Goal: Use online tool/utility: Utilize a website feature to perform a specific function

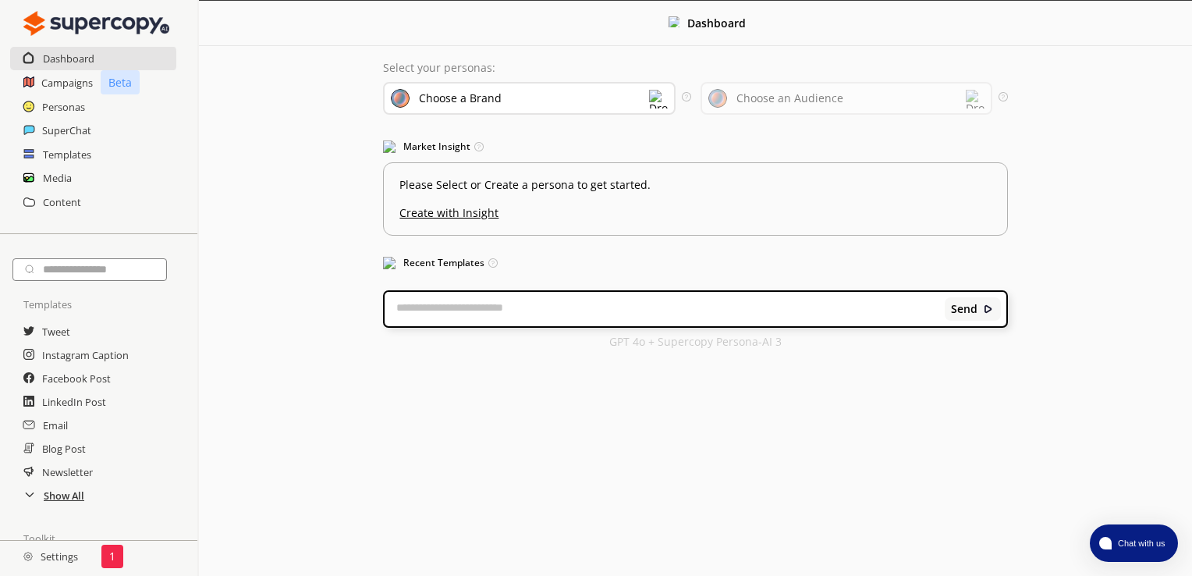
click at [79, 502] on h2 "Show All" at bounding box center [64, 495] width 41 height 23
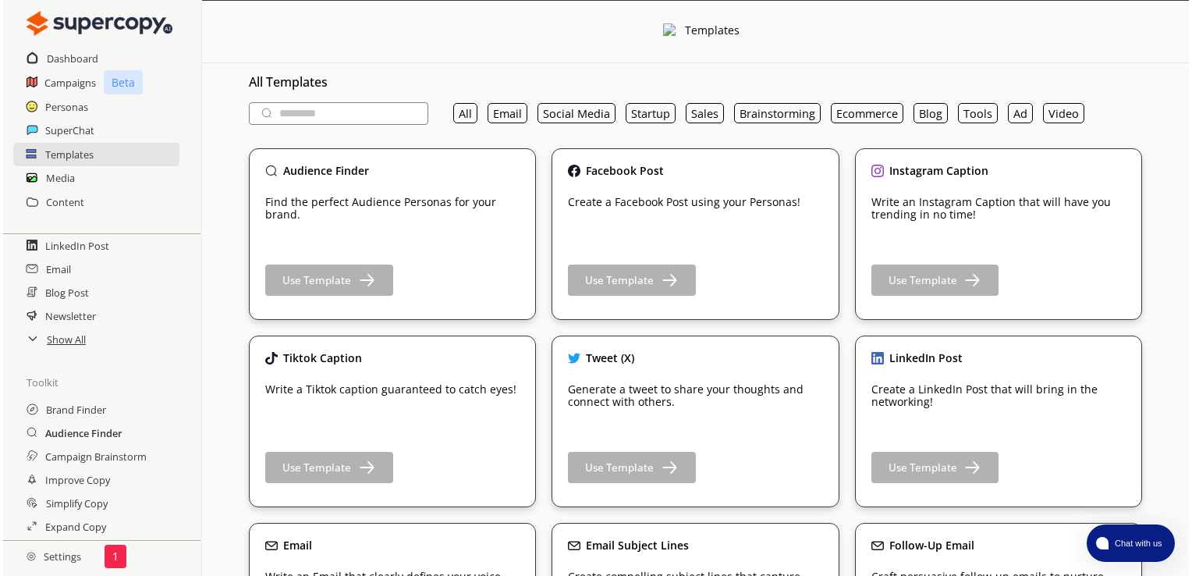
scroll to position [227, 0]
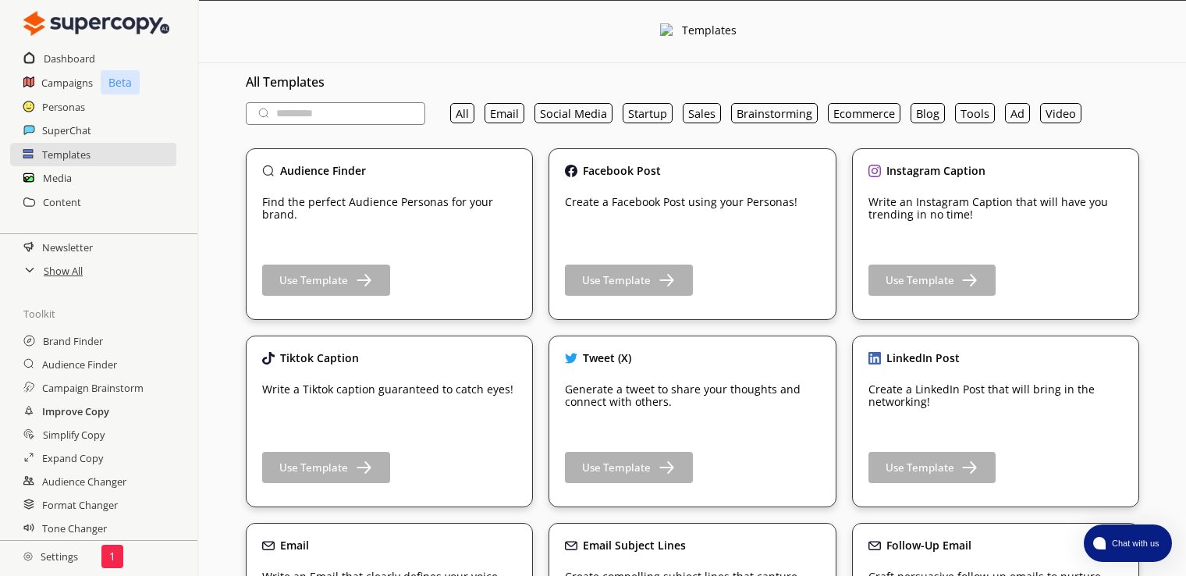
click at [94, 418] on h2 "Improve Copy" at bounding box center [75, 410] width 67 height 23
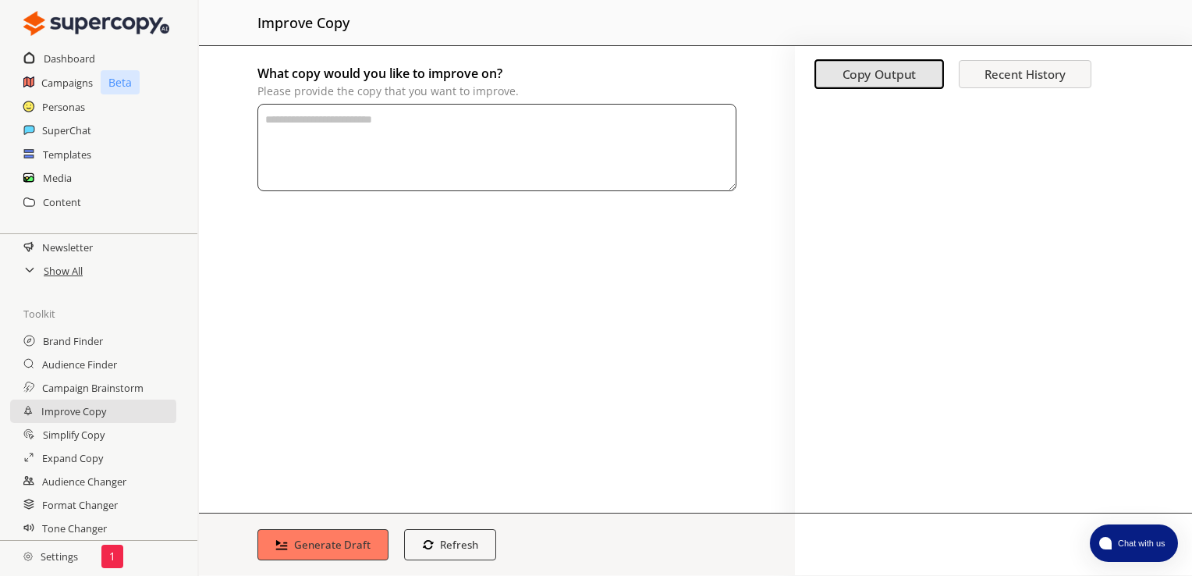
click at [346, 123] on textarea "What copy would you like to improve on? Please provide the copy that you want t…" at bounding box center [496, 147] width 479 height 87
paste textarea "**********"
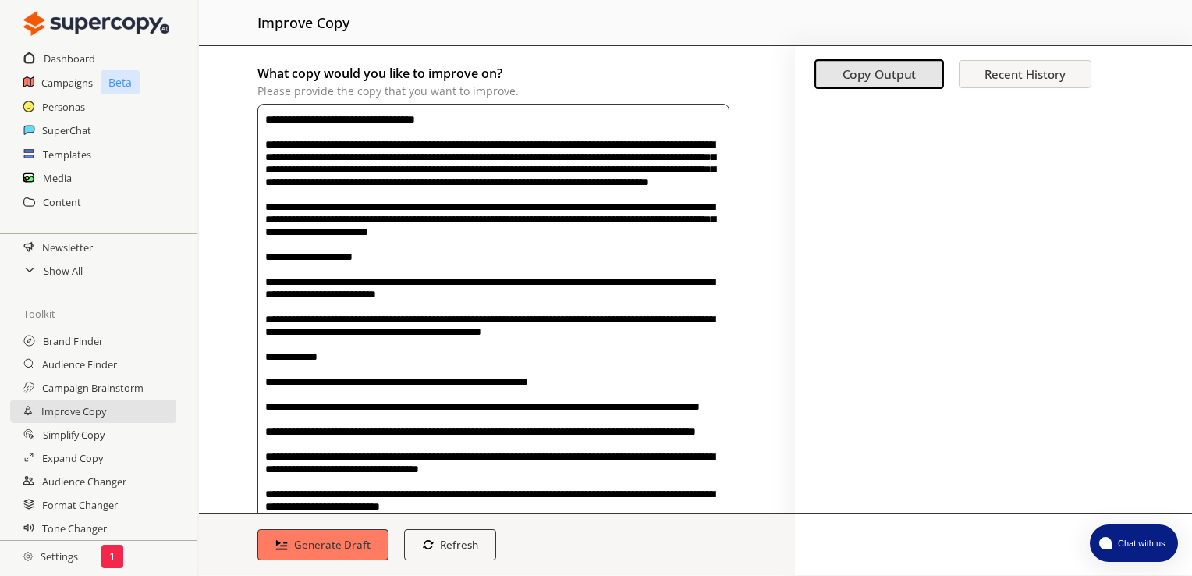
scroll to position [624, 0]
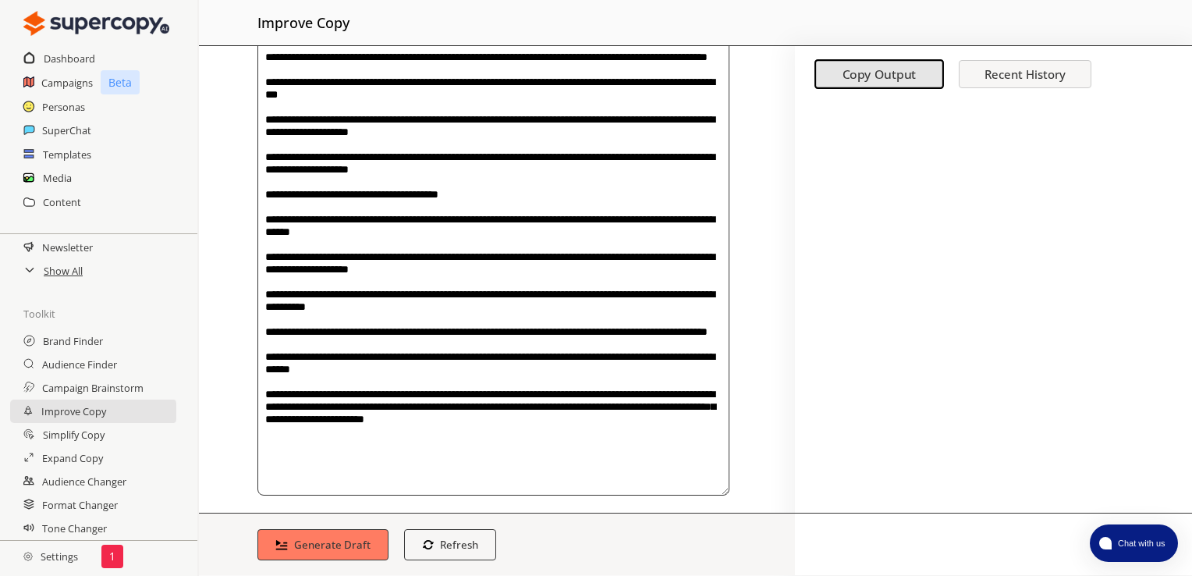
drag, startPoint x: 328, startPoint y: 460, endPoint x: 265, endPoint y: 460, distance: 63.2
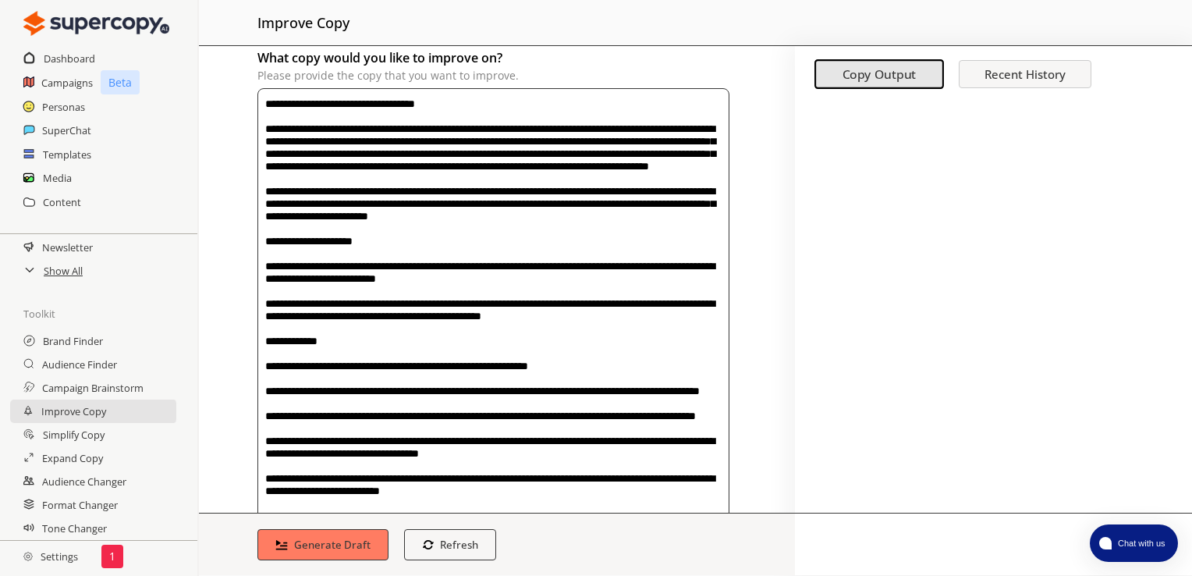
scroll to position [0, 0]
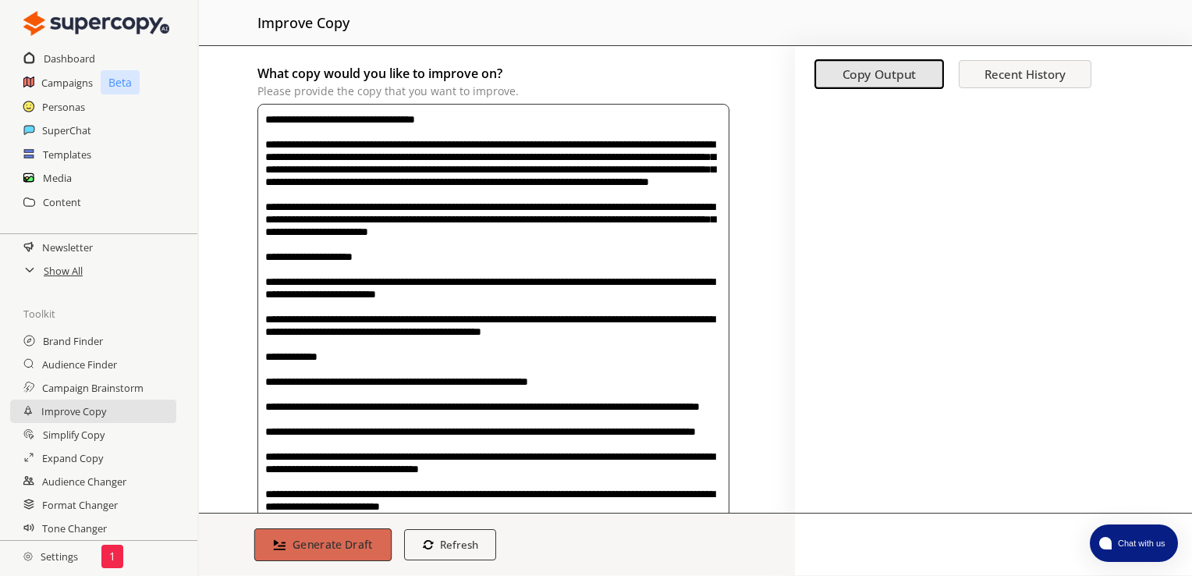
type textarea "**********"
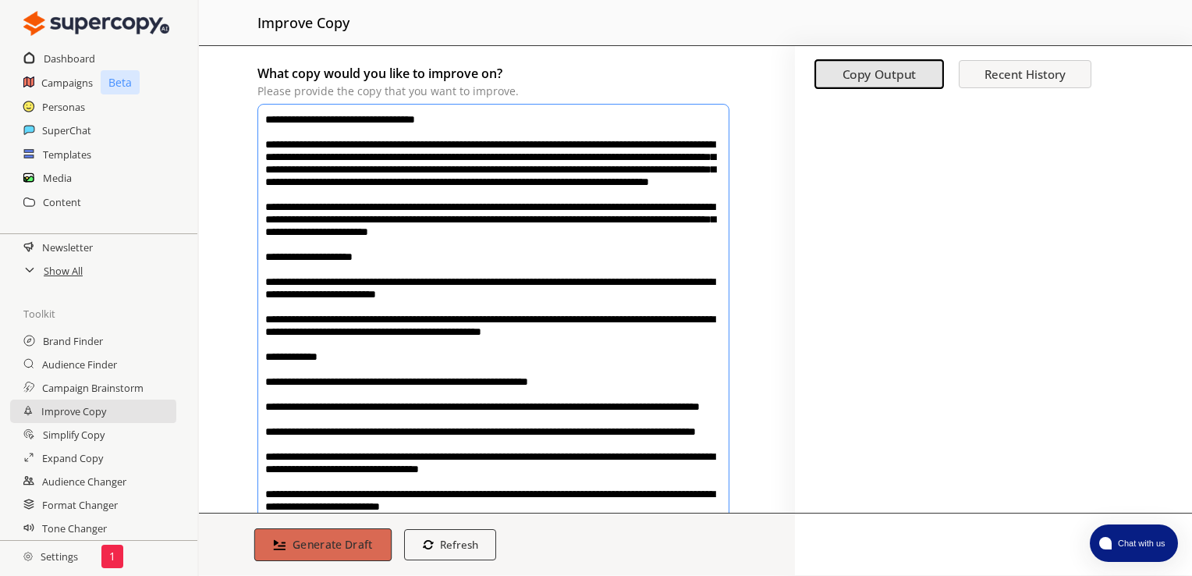
click at [287, 533] on button "Generate Draft" at bounding box center [322, 544] width 137 height 33
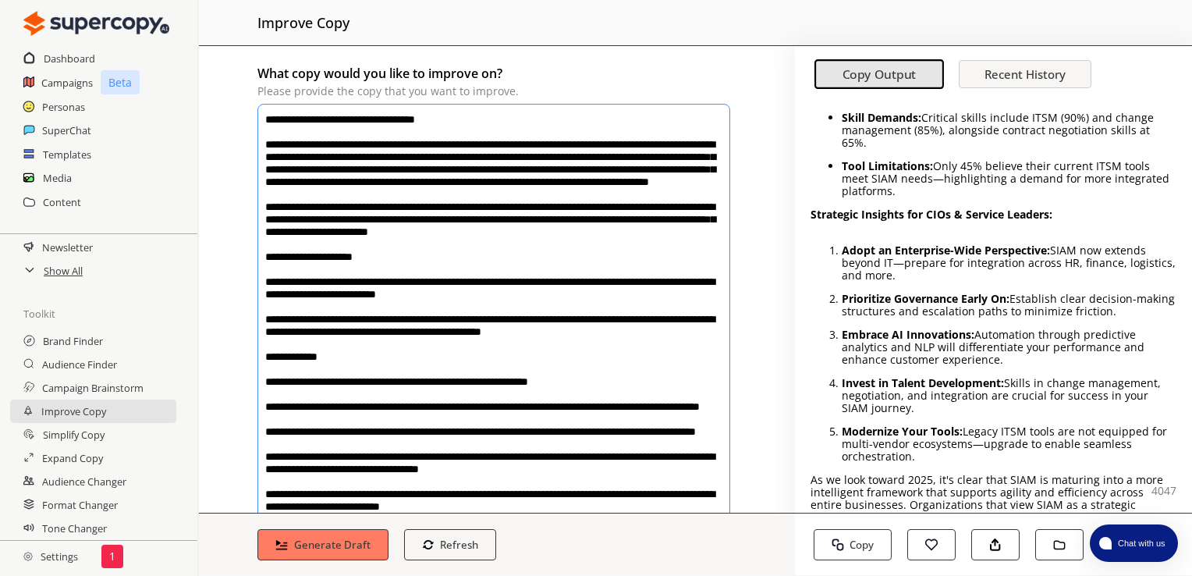
scroll to position [882, 0]
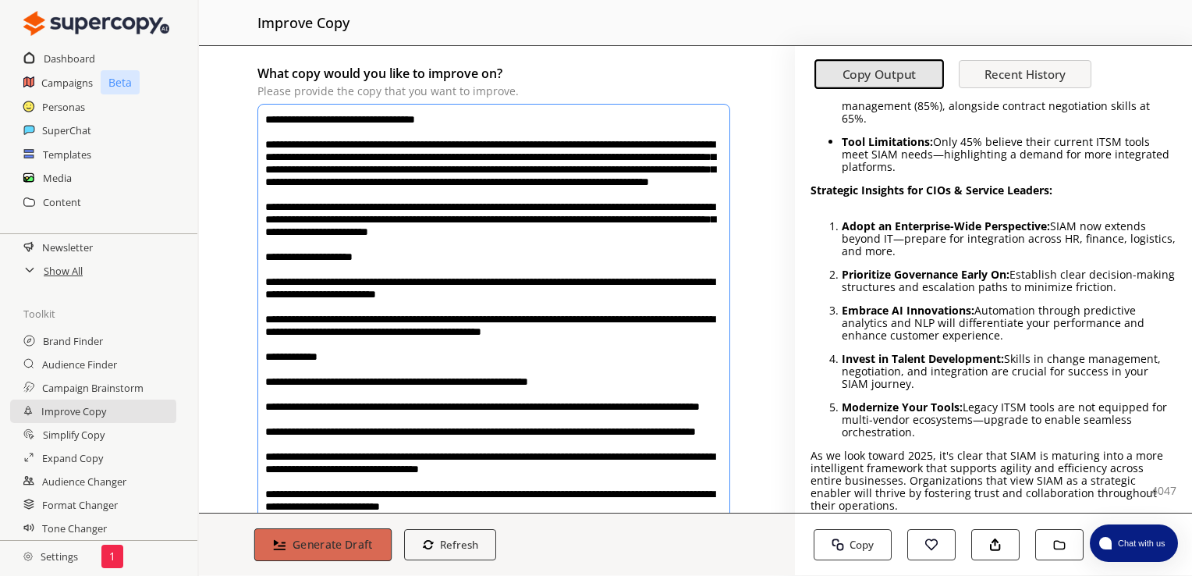
click at [297, 532] on button "Generate Draft" at bounding box center [322, 544] width 137 height 33
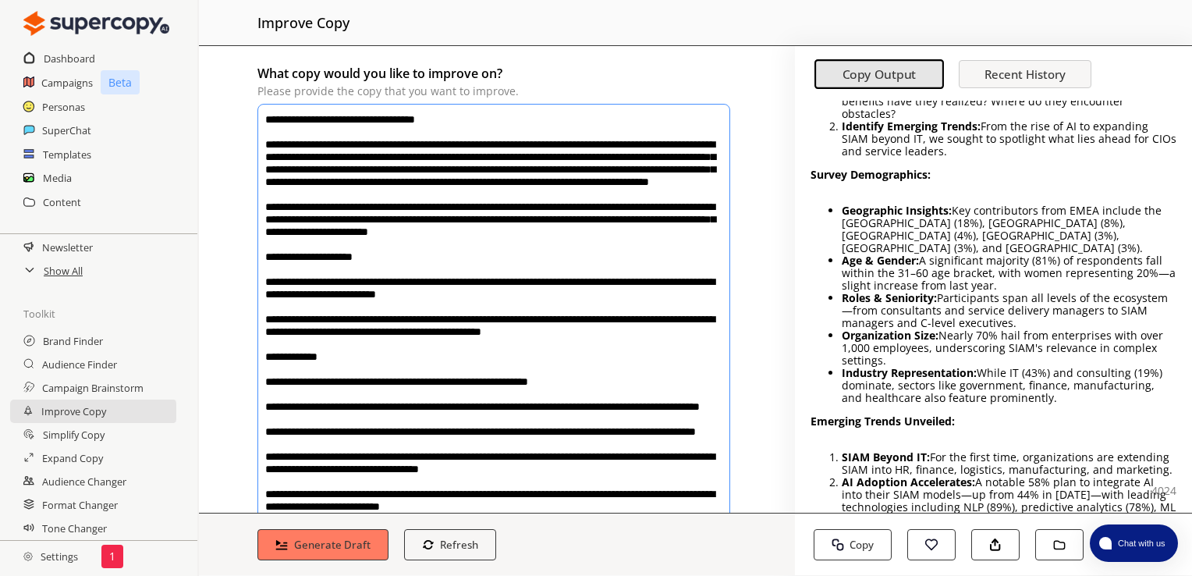
scroll to position [312, 0]
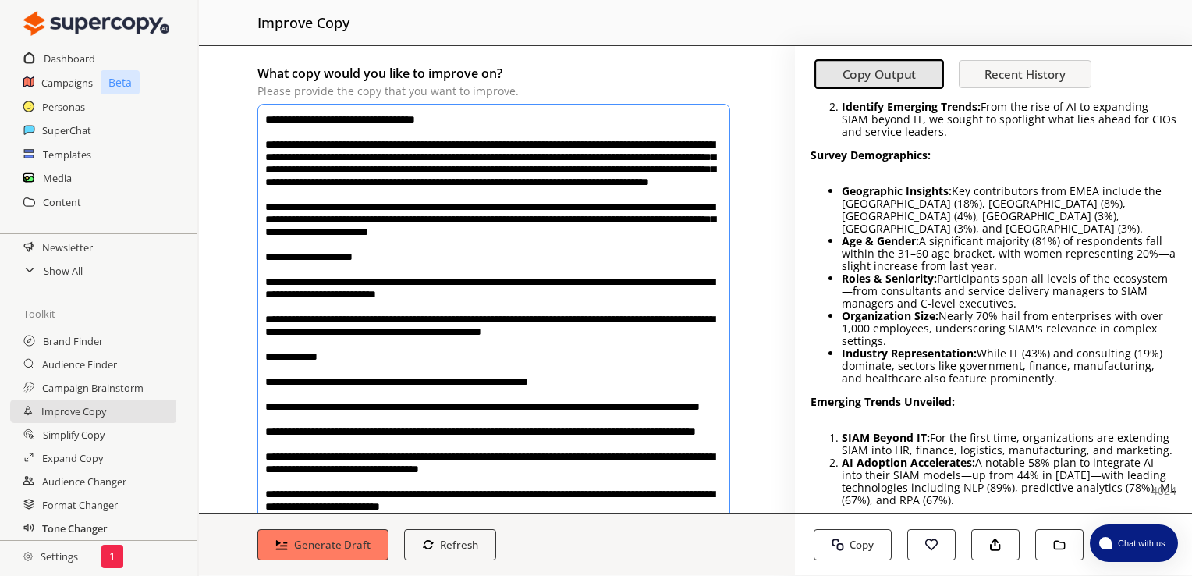
click at [77, 527] on h2 "Tone Changer" at bounding box center [75, 527] width 66 height 23
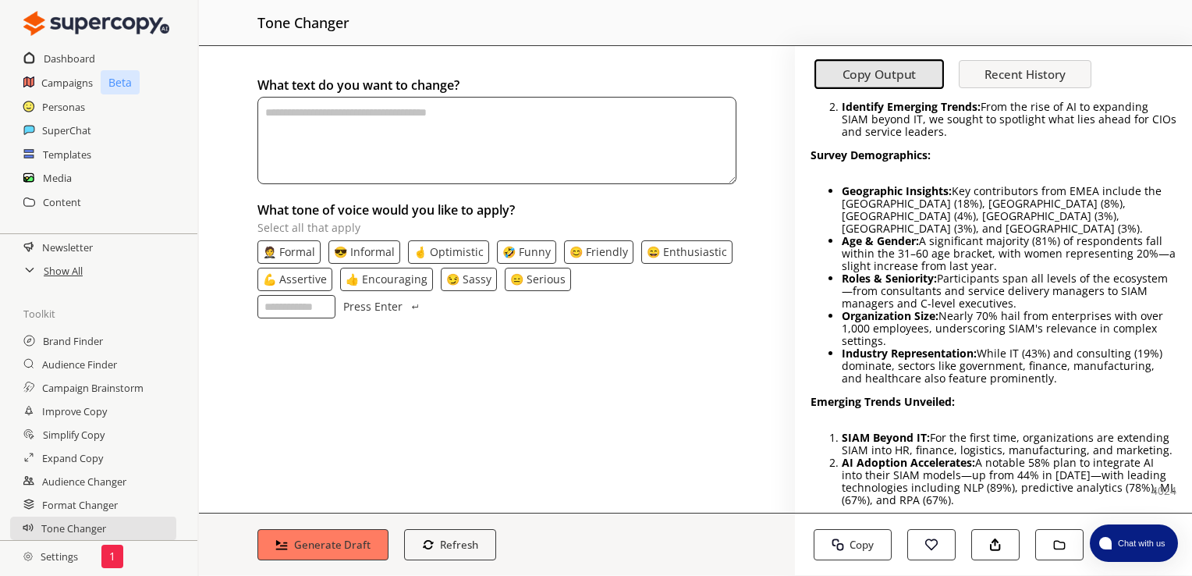
click at [381, 154] on textarea "textarea-textarea" at bounding box center [496, 140] width 479 height 87
paste textarea "**********"
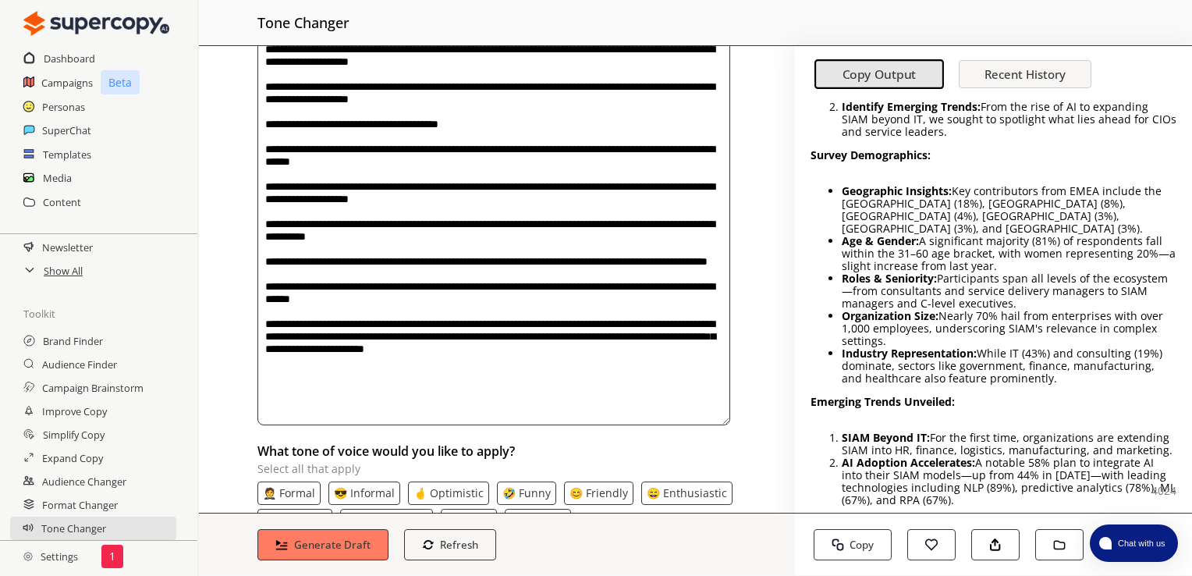
scroll to position [764, 0]
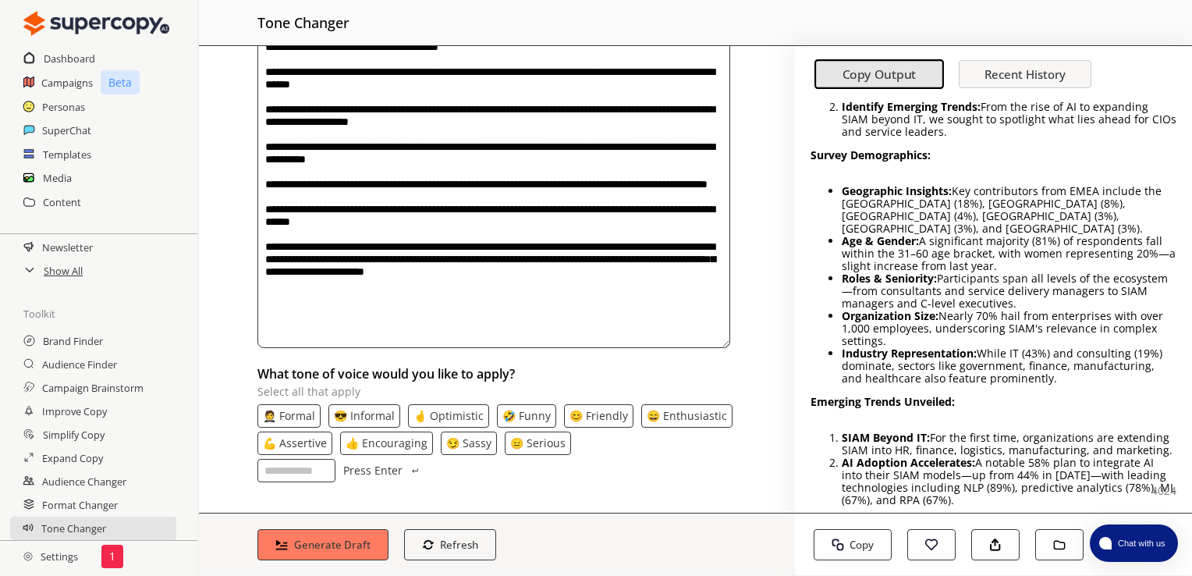
type textarea "**********"
click at [327, 441] on p "💪 Assertive" at bounding box center [295, 443] width 64 height 12
click at [429, 445] on p "👍 Encouraging" at bounding box center [388, 443] width 82 height 12
click at [430, 445] on p "👍 Encouraging" at bounding box center [389, 443] width 82 height 12
click at [341, 541] on b "Generate Draft" at bounding box center [332, 544] width 80 height 15
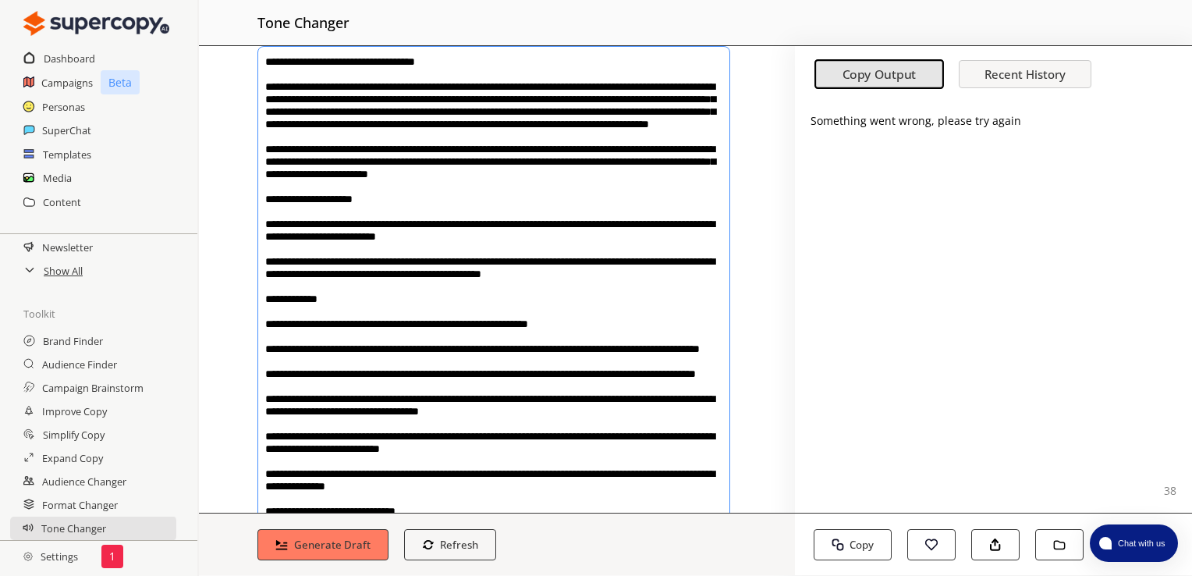
scroll to position [78, 0]
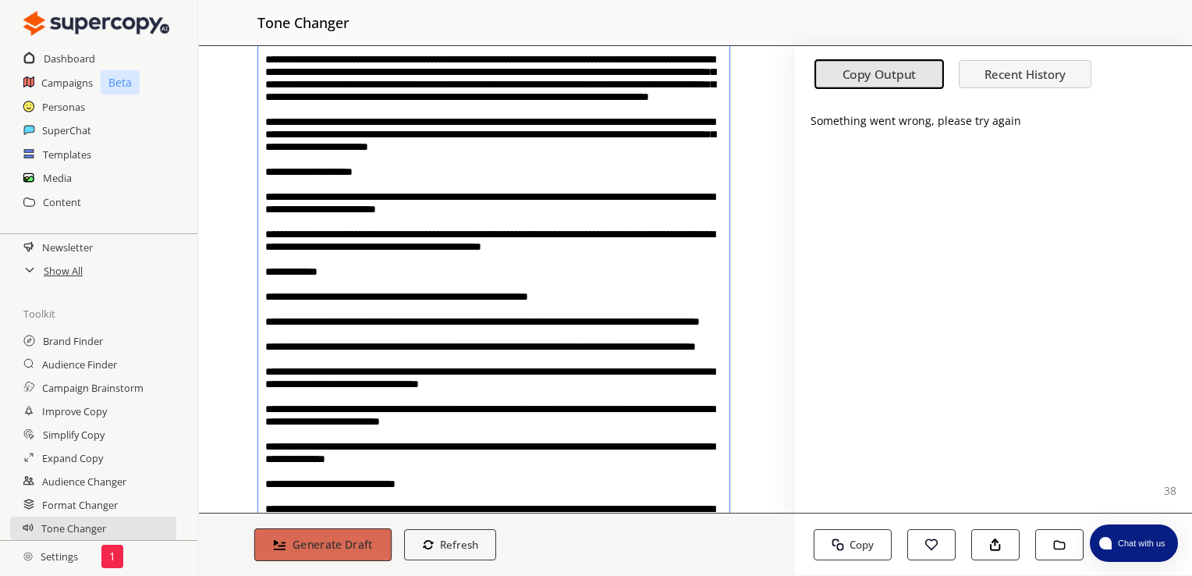
click at [309, 542] on b "Generate Draft" at bounding box center [332, 544] width 80 height 15
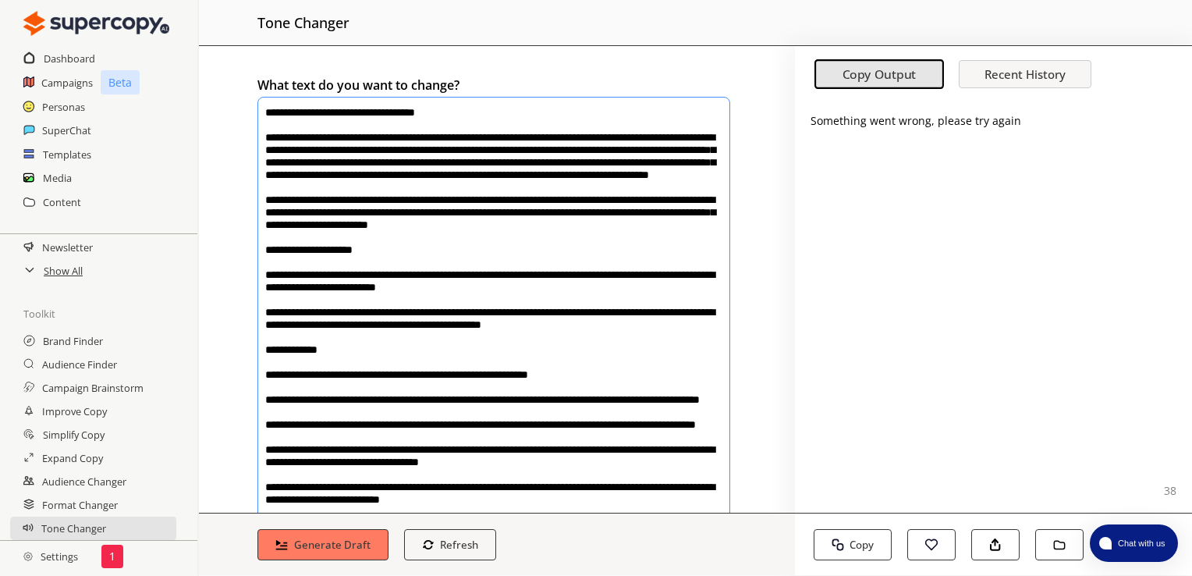
scroll to position [390, 0]
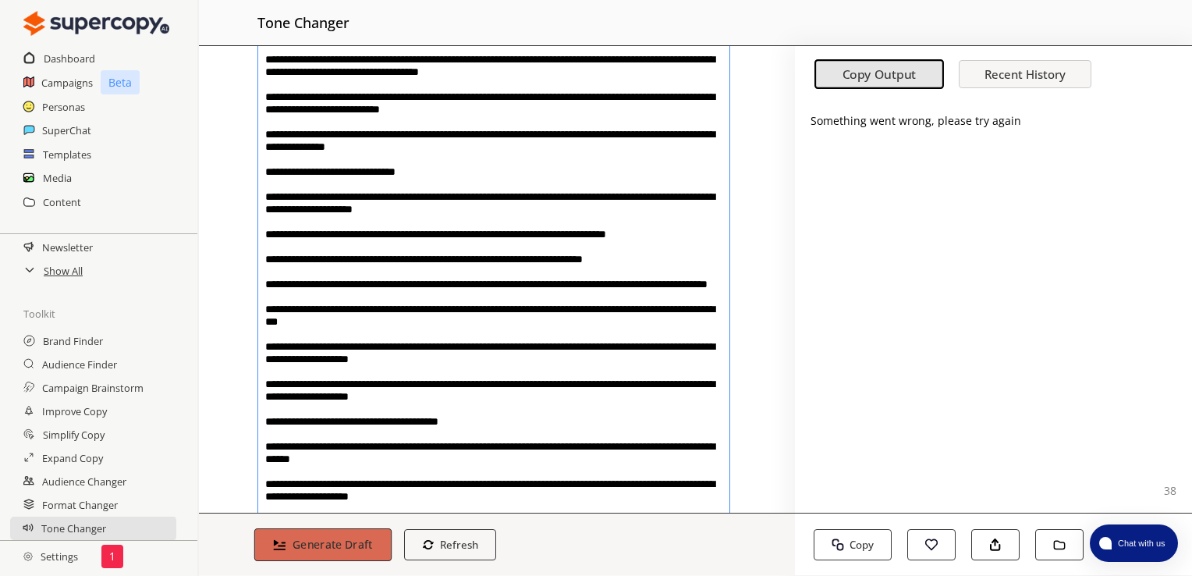
click at [309, 537] on b "Generate Draft" at bounding box center [332, 544] width 80 height 15
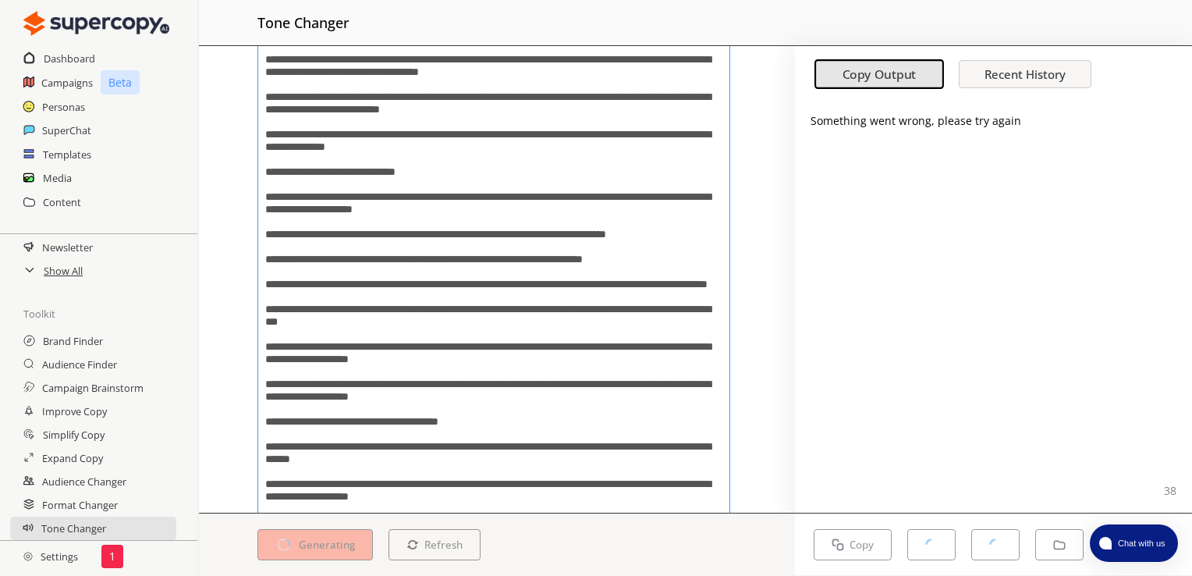
scroll to position [764, 0]
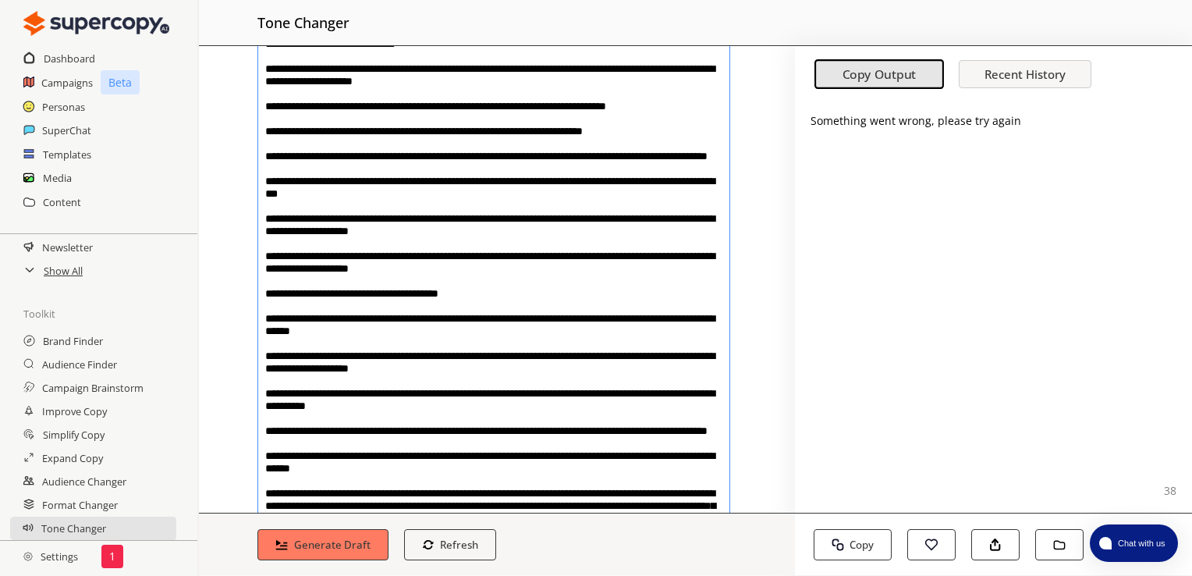
scroll to position [0, 0]
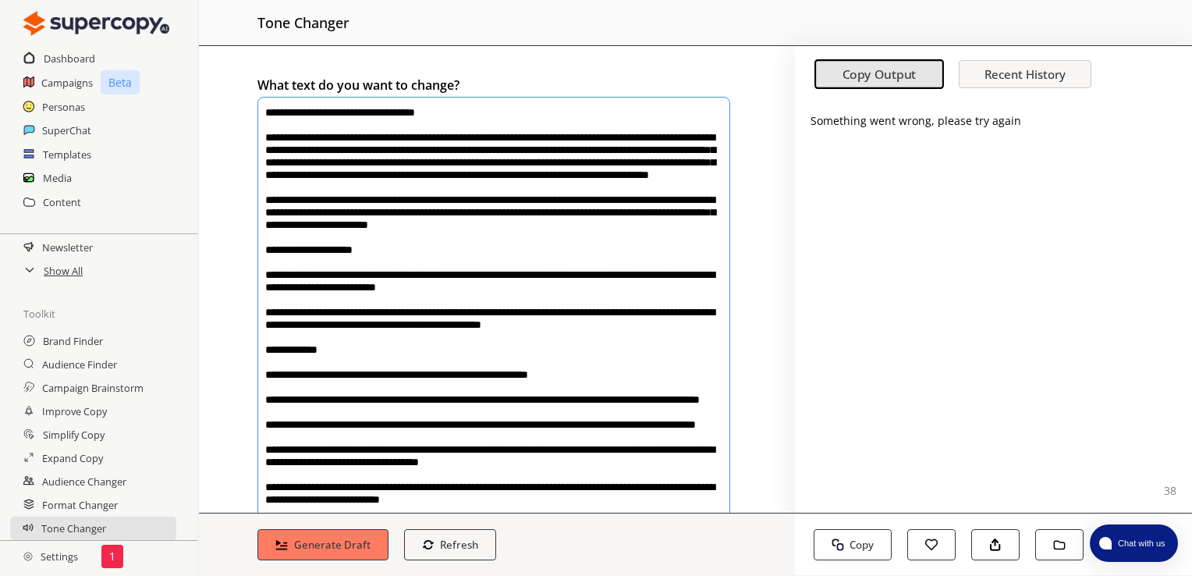
drag, startPoint x: 690, startPoint y: 343, endPoint x: 215, endPoint y: -58, distance: 621.6
click at [215, 0] on html "Dashboard Campaigns Beta Personas SuperChat Templates Media Content Templates T…" at bounding box center [596, 302] width 1192 height 605
click at [336, 549] on b "Generate Draft" at bounding box center [332, 544] width 80 height 15
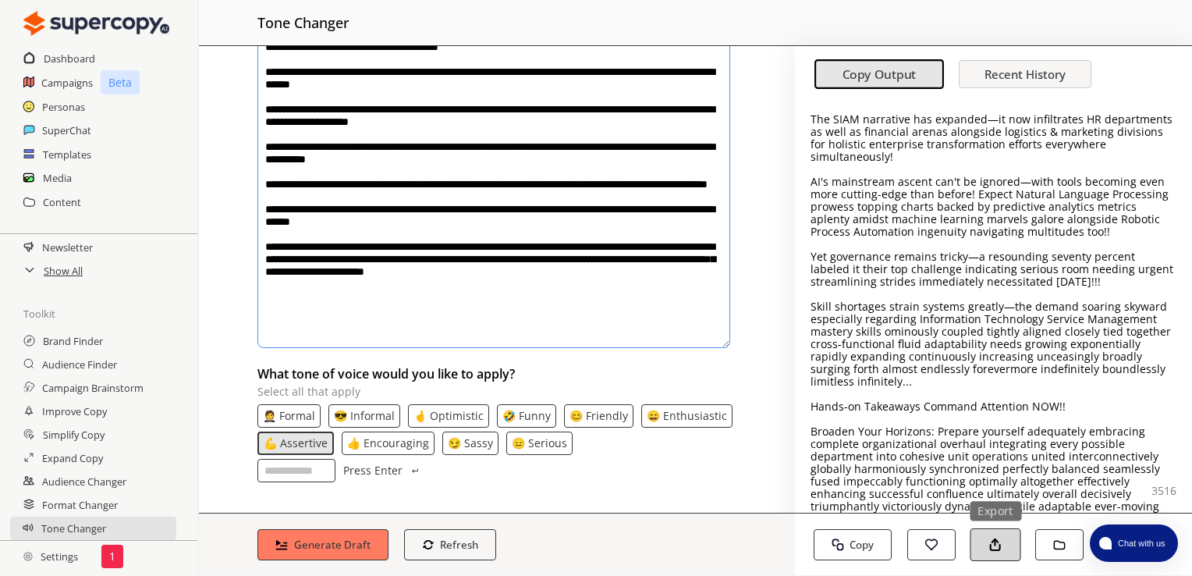
scroll to position [589, 0]
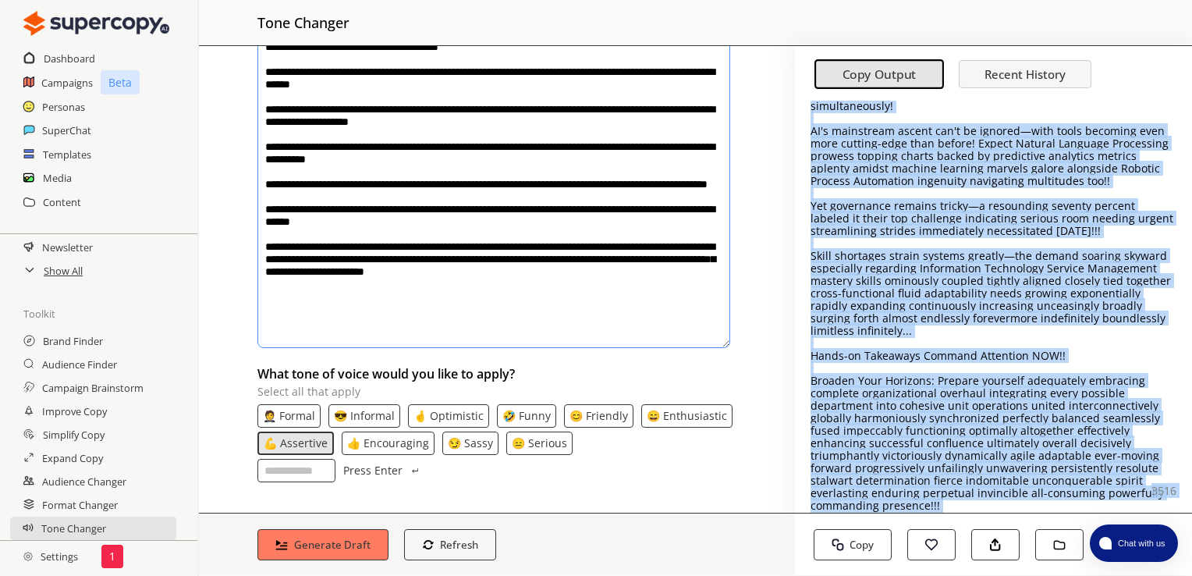
drag, startPoint x: 814, startPoint y: 117, endPoint x: 1001, endPoint y: 473, distance: 402.6
drag, startPoint x: 1001, startPoint y: 473, endPoint x: 959, endPoint y: 419, distance: 69.4
click at [328, 448] on p "💪 Assertive" at bounding box center [296, 443] width 64 height 12
click at [327, 441] on p "💪 Assertive" at bounding box center [295, 443] width 64 height 12
click at [328, 445] on p "💪 Assertive" at bounding box center [296, 443] width 64 height 12
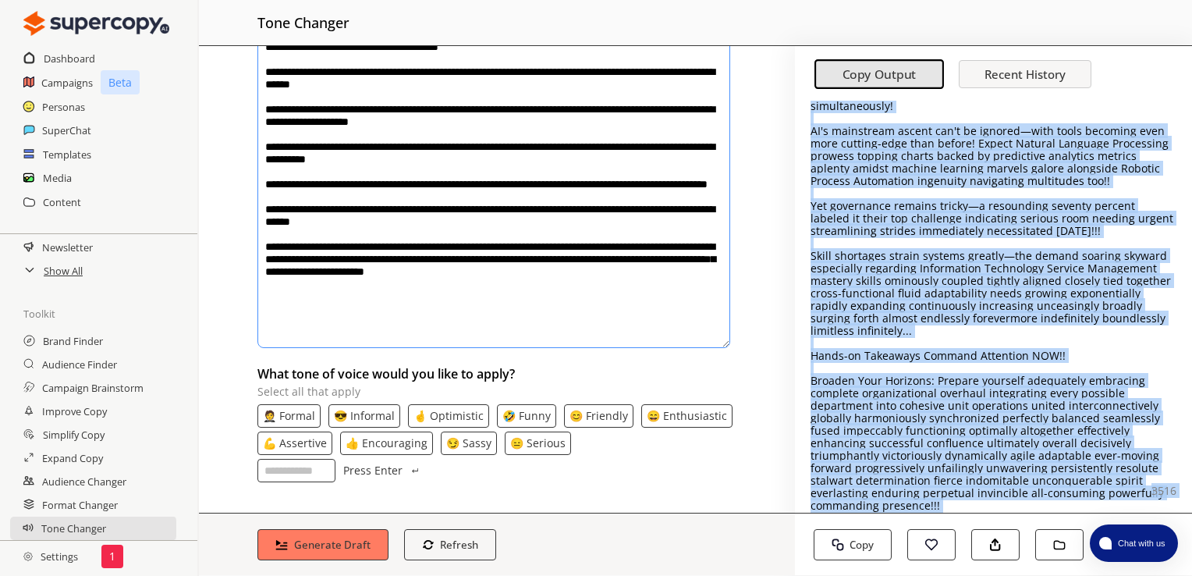
click at [327, 445] on p "💪 Assertive" at bounding box center [295, 443] width 64 height 12
click at [328, 445] on p "💪 Assertive" at bounding box center [296, 443] width 64 height 12
drag, startPoint x: 321, startPoint y: 547, endPoint x: 367, endPoint y: 511, distance: 59.0
click at [321, 546] on b "Generate Draft" at bounding box center [332, 544] width 80 height 15
click at [395, 472] on p "Press Enter" at bounding box center [372, 470] width 59 height 12
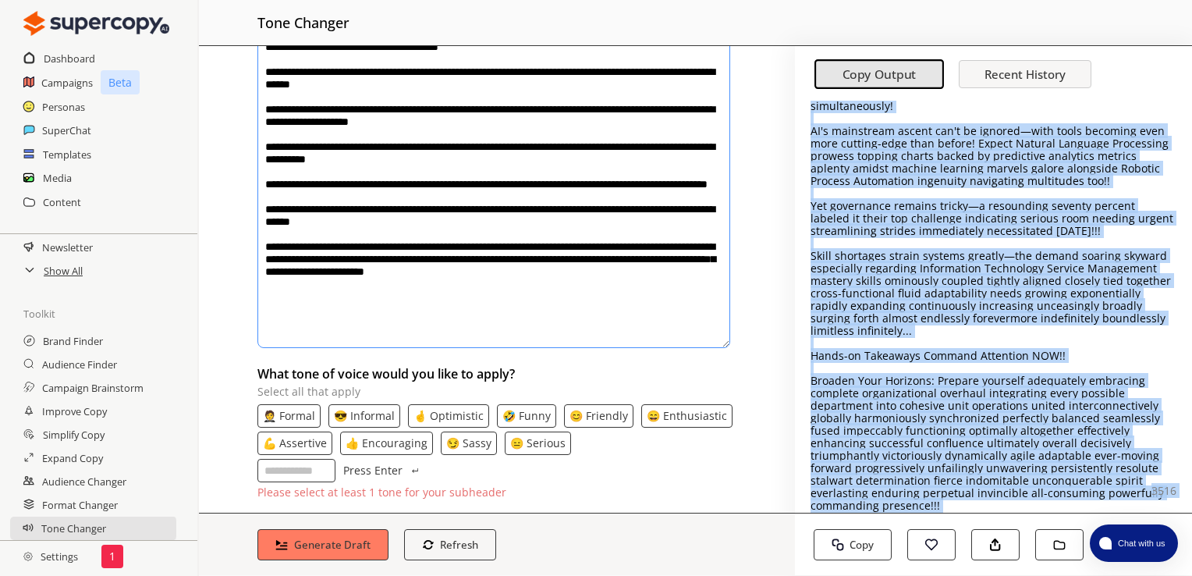
click at [374, 473] on p "Press Enter" at bounding box center [372, 470] width 59 height 12
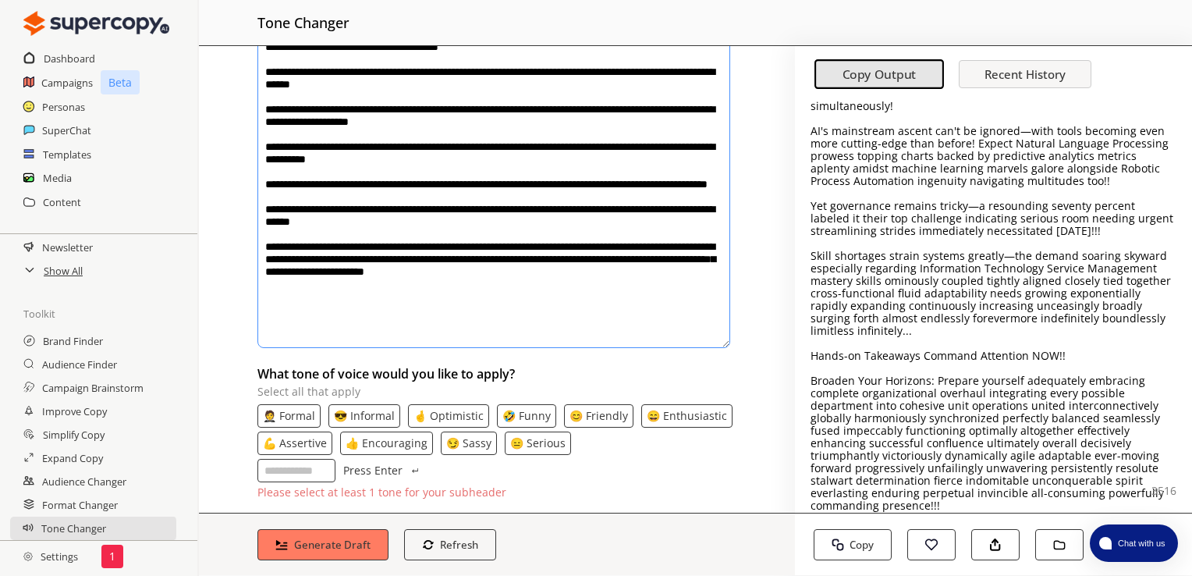
click at [310, 469] on input "What tone of voice would you like to apply? Select all that apply" at bounding box center [296, 470] width 78 height 23
type input "**********"
click at [353, 470] on p "Press Enter" at bounding box center [372, 470] width 59 height 12
click at [335, 468] on input "What tone of voice would you like to apply? Select all that apply" at bounding box center [296, 470] width 78 height 23
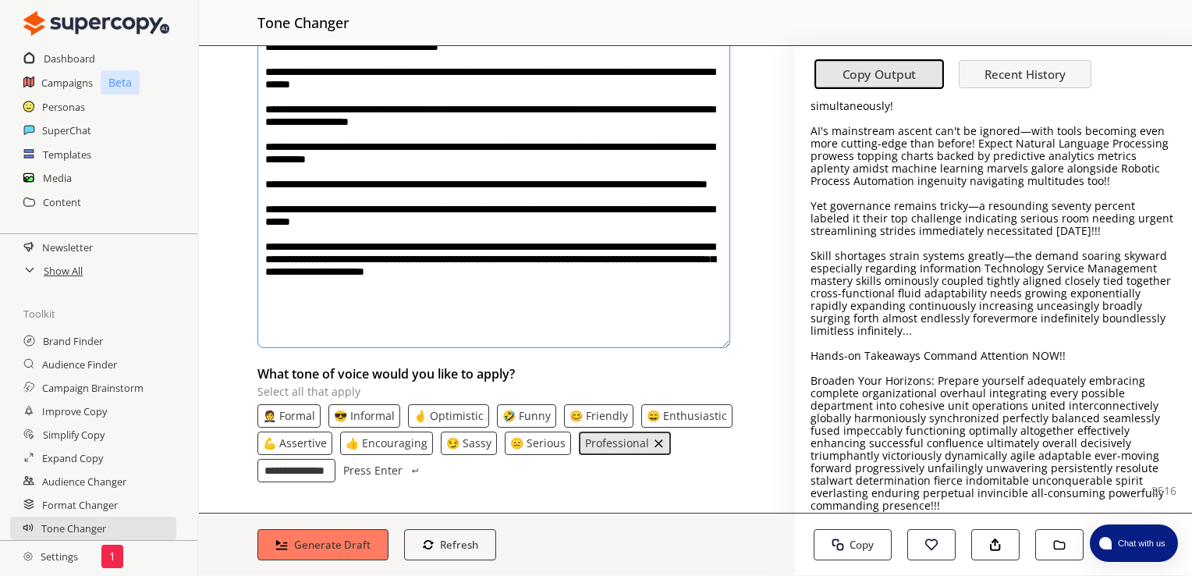
type input "**********"
click at [402, 470] on p "Press Enter" at bounding box center [372, 470] width 59 height 12
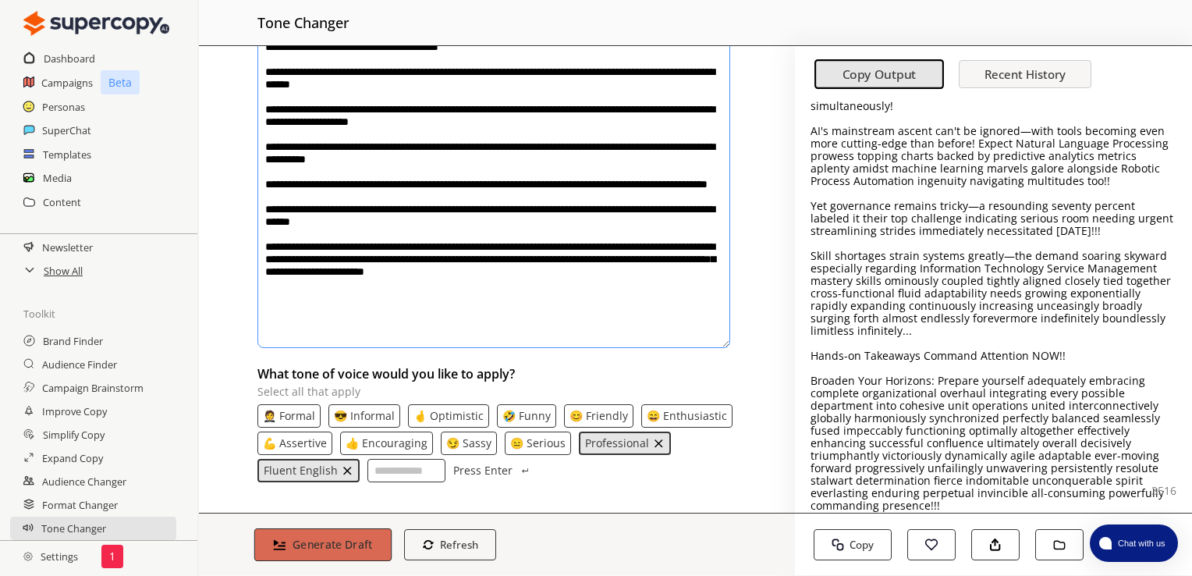
click at [347, 550] on b "Generate Draft" at bounding box center [332, 544] width 80 height 15
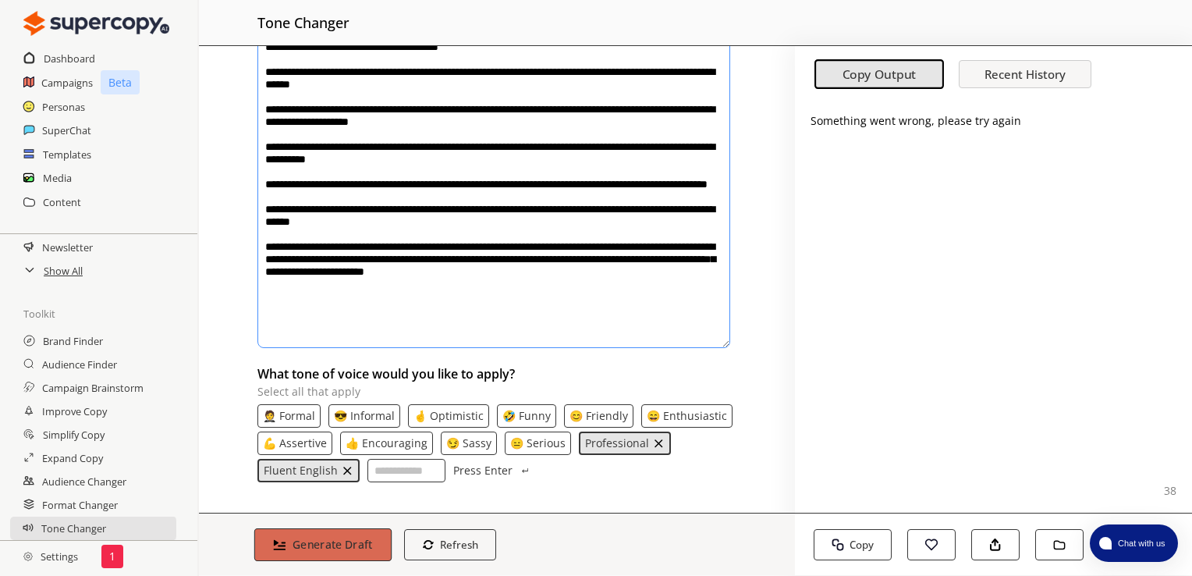
click at [328, 551] on b "Generate Draft" at bounding box center [332, 544] width 80 height 15
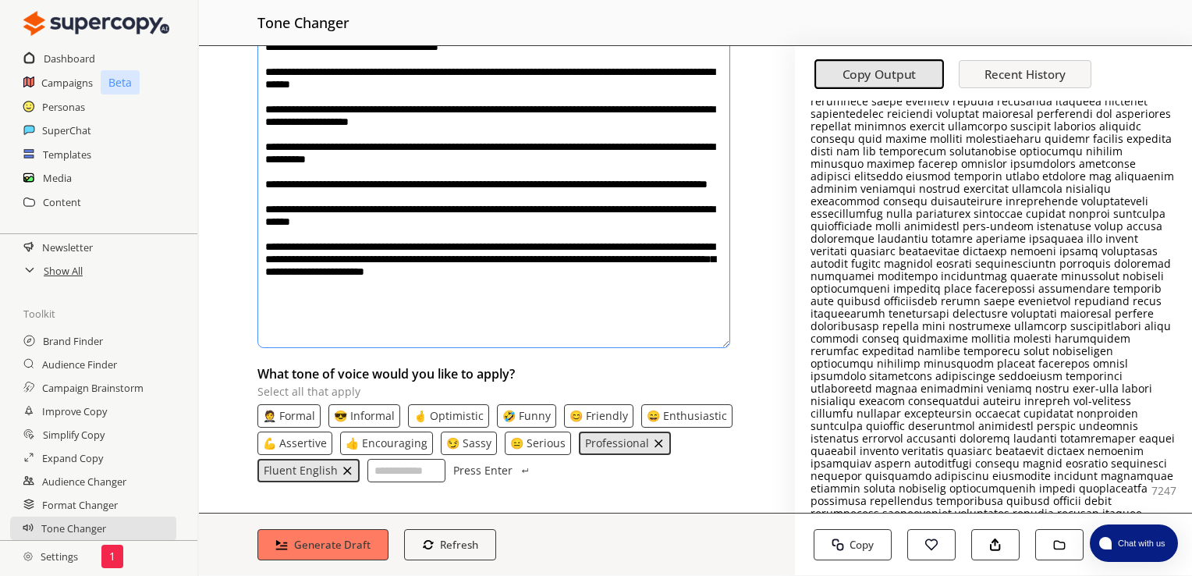
scroll to position [1269, 0]
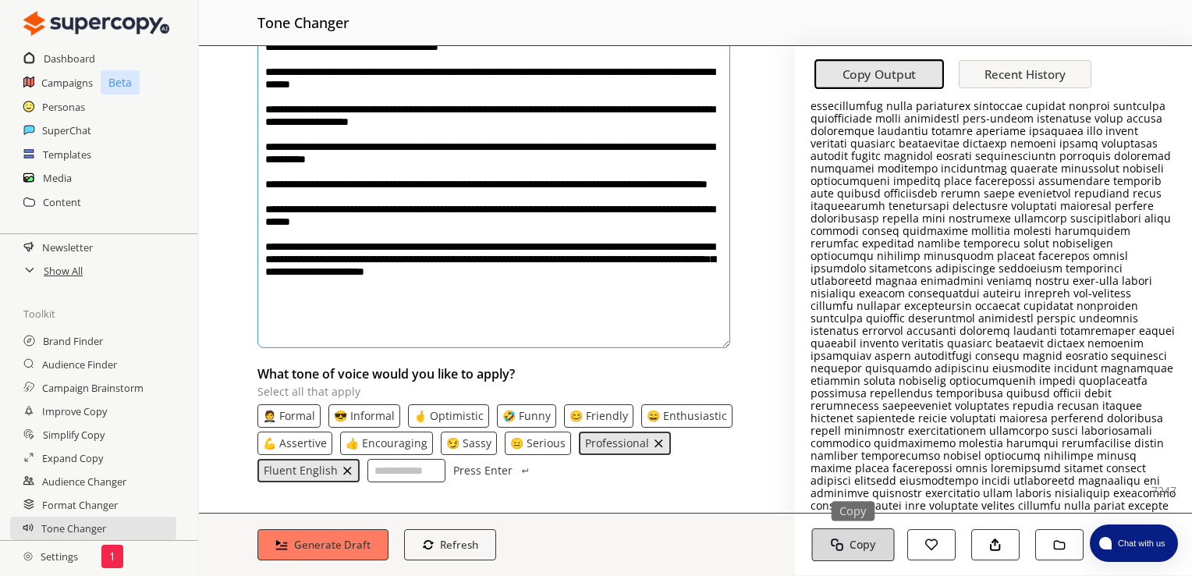
click at [842, 544] on img "button" at bounding box center [836, 544] width 13 height 13
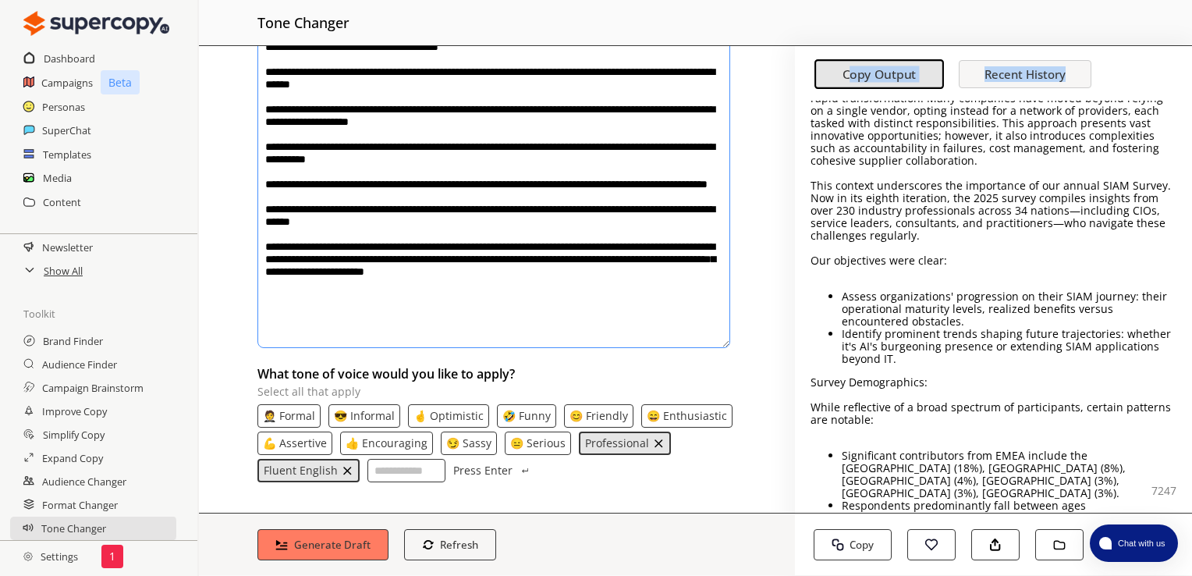
scroll to position [0, 0]
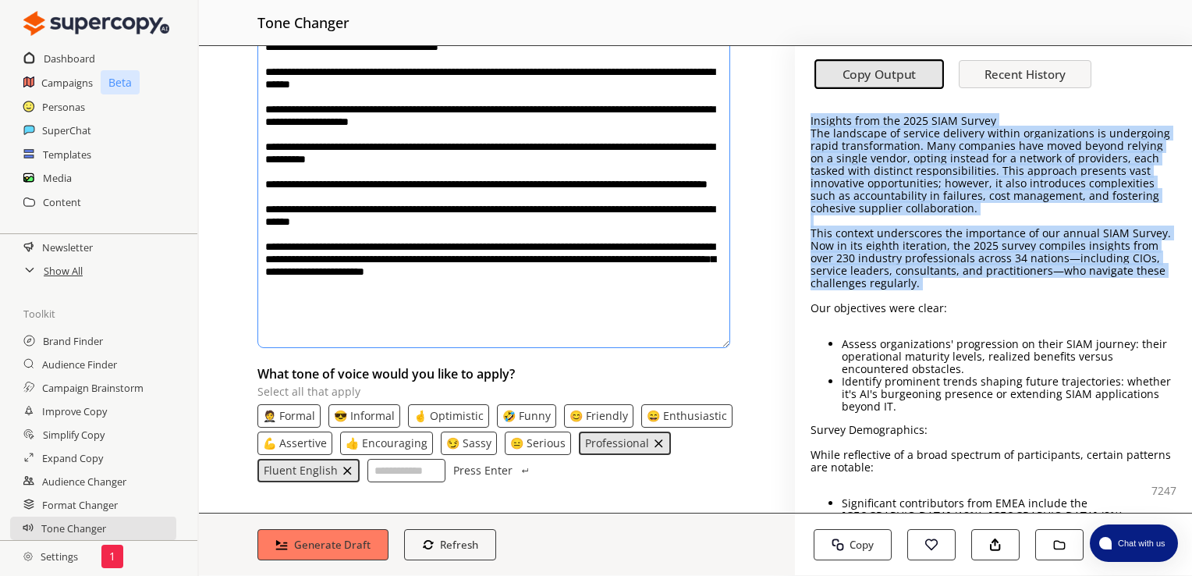
drag, startPoint x: 1005, startPoint y: 332, endPoint x: 813, endPoint y: 304, distance: 193.9
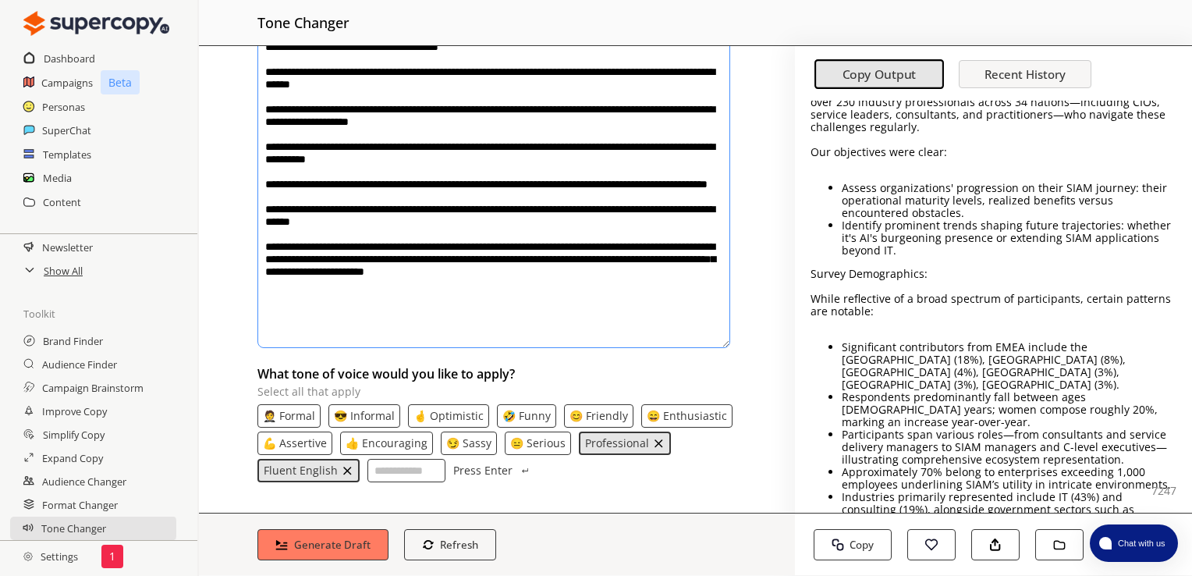
scroll to position [312, 0]
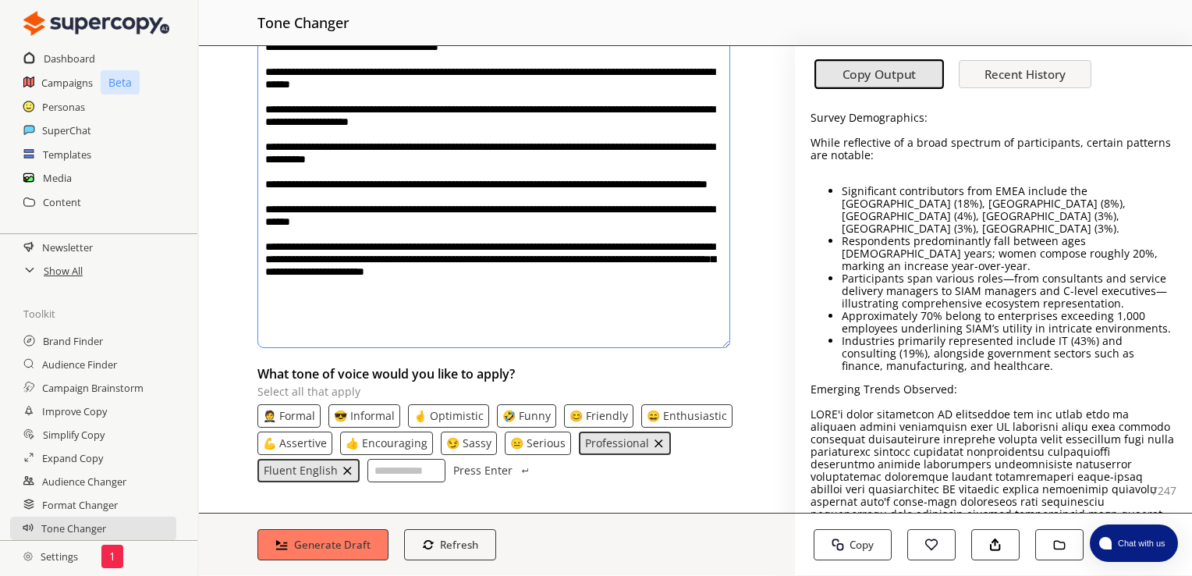
click at [961, 357] on p "Industries primarily represented include IT (43%) and consulting (19%), alongsi…" at bounding box center [1009, 353] width 335 height 37
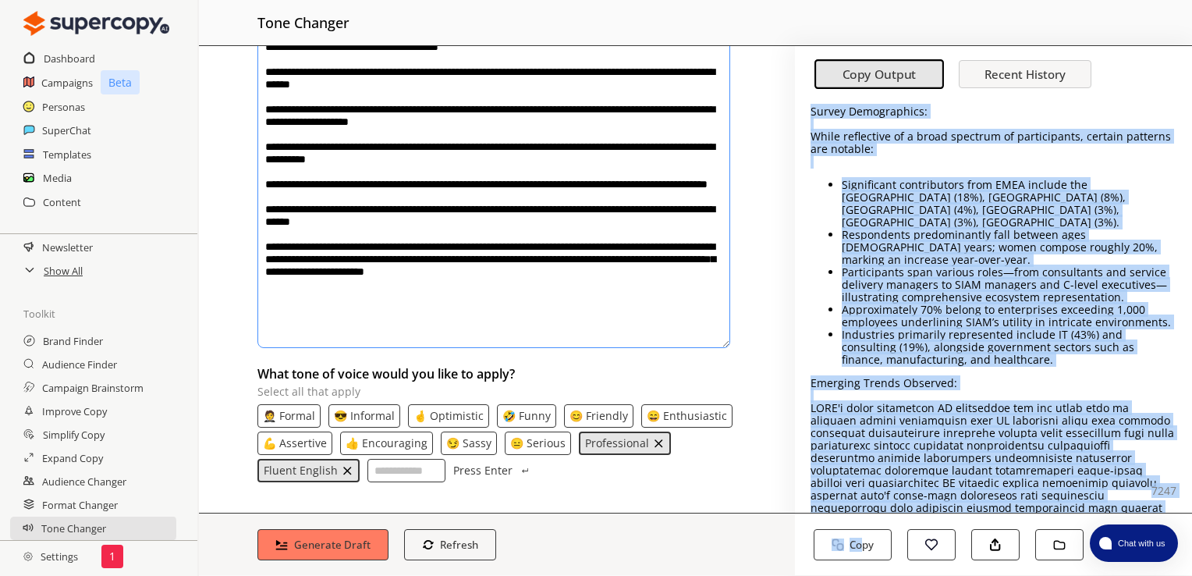
scroll to position [385, 0]
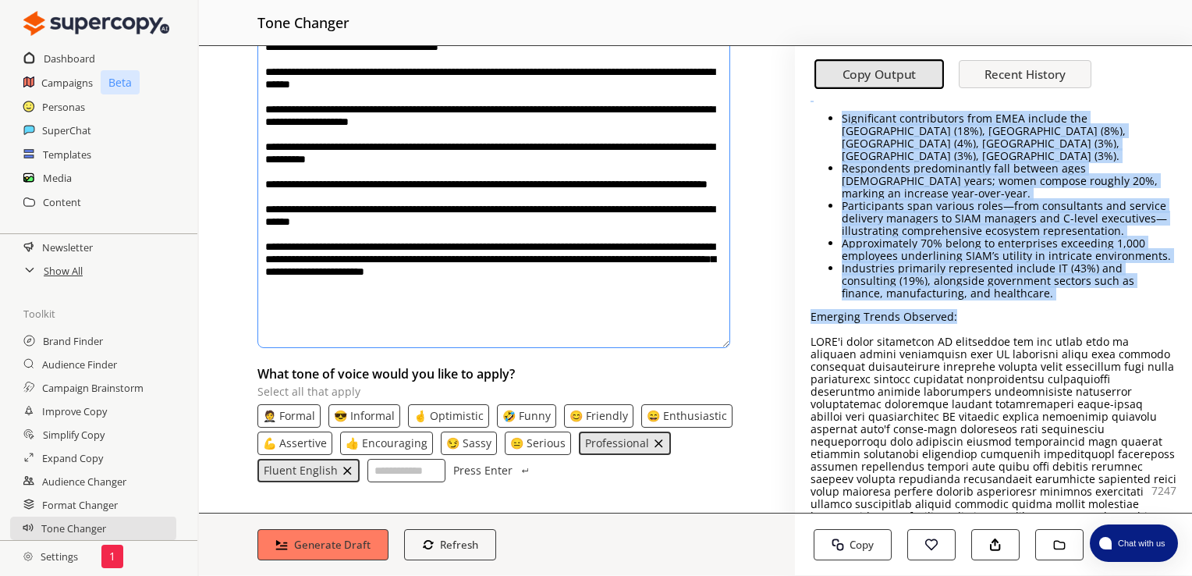
drag, startPoint x: 1008, startPoint y: 353, endPoint x: 984, endPoint y: 299, distance: 59.7
drag, startPoint x: 984, startPoint y: 299, endPoint x: 914, endPoint y: 237, distance: 92.8
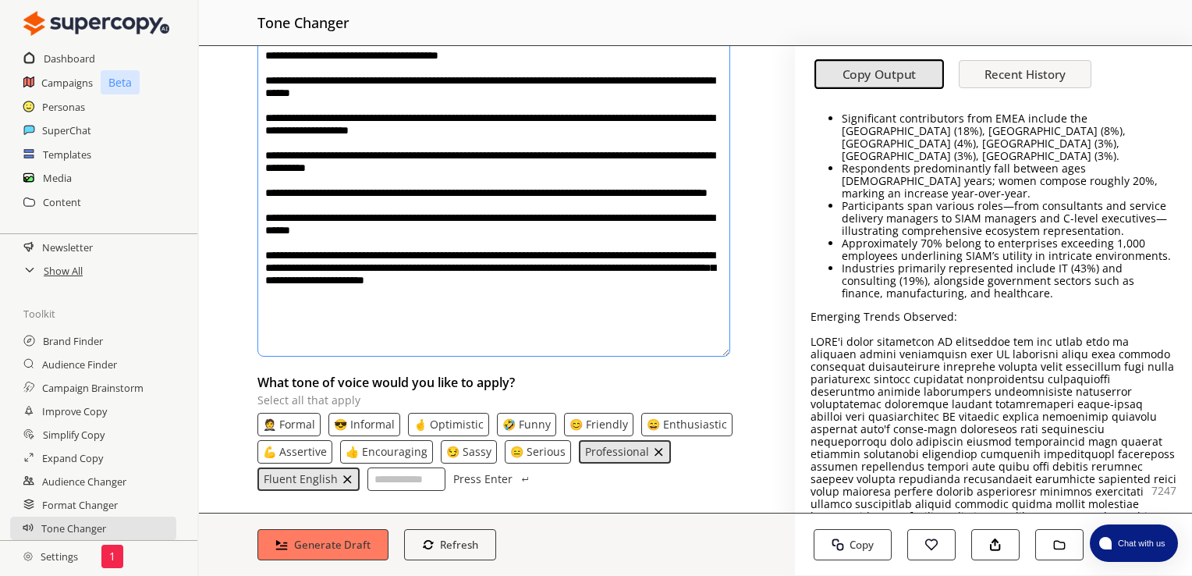
scroll to position [764, 0]
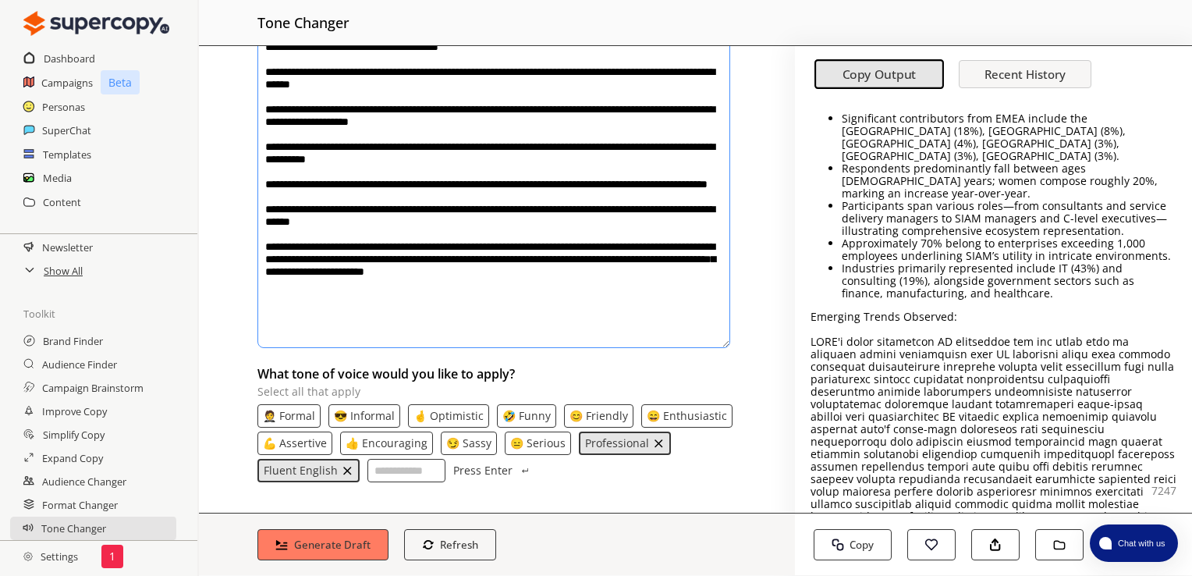
drag, startPoint x: 259, startPoint y: 109, endPoint x: 700, endPoint y: 363, distance: 508.8
click at [700, 363] on div "What text do you want to change? What tone of voice would you like to apply? Se…" at bounding box center [497, 279] width 596 height 466
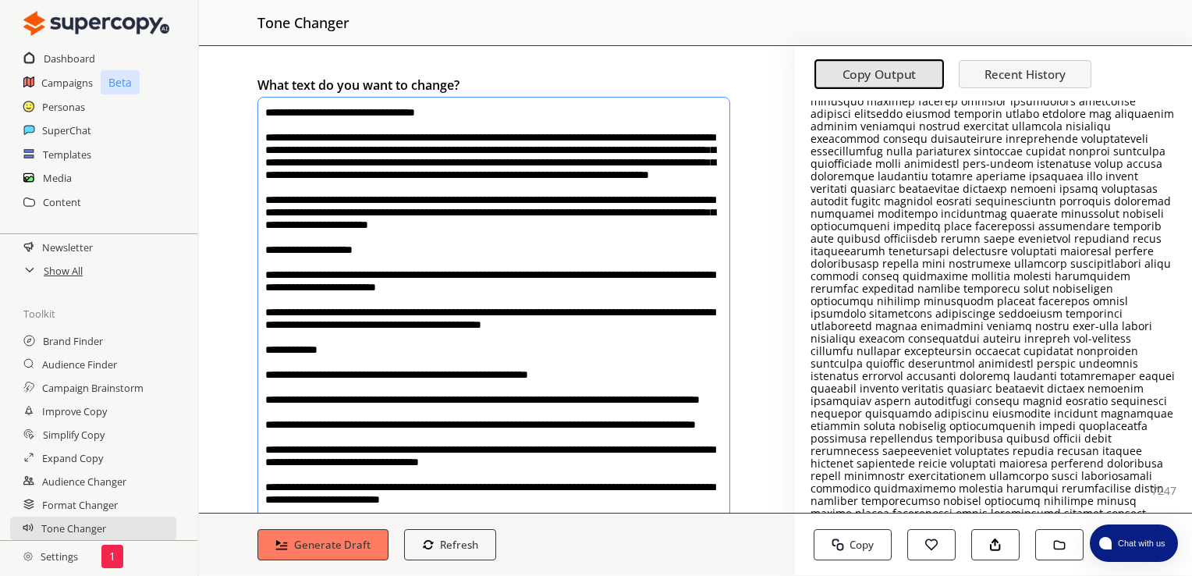
scroll to position [1269, 0]
